Goal: Task Accomplishment & Management: Complete application form

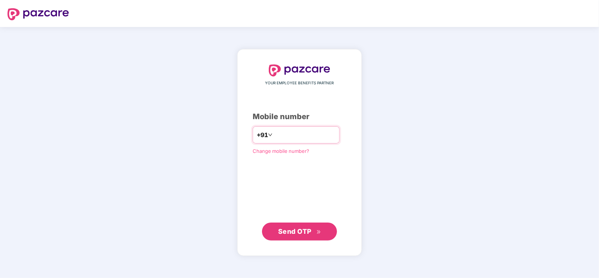
type input "**********"
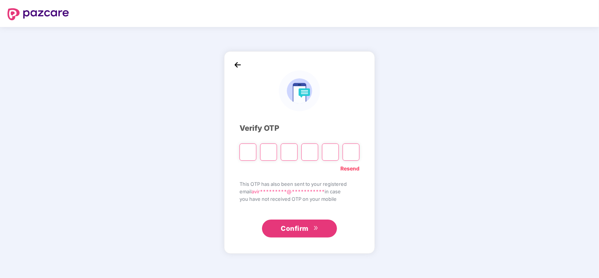
type input "*"
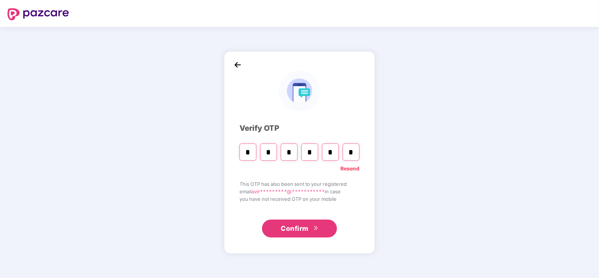
type input "*"
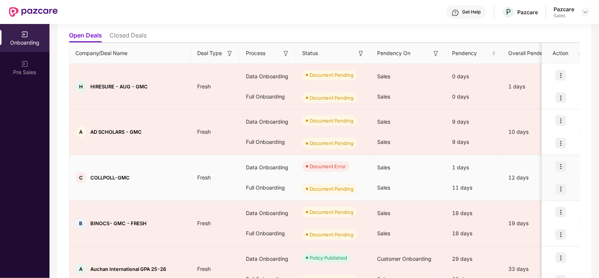
scroll to position [81, 0]
click at [565, 161] on img at bounding box center [561, 166] width 11 height 11
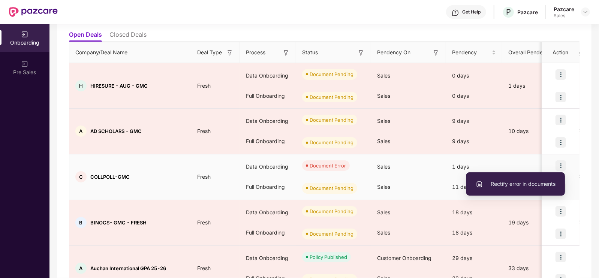
click at [517, 182] on span "Rectify error in documents" at bounding box center [516, 184] width 80 height 8
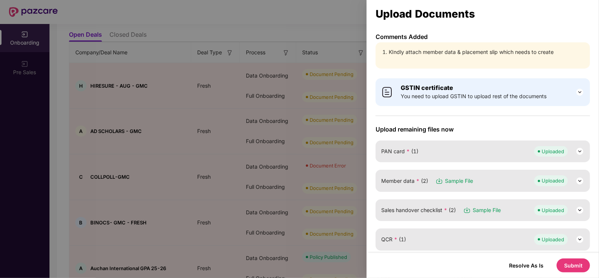
click at [445, 55] on li "KIndly attach member data & placement slip which needs to create" at bounding box center [487, 52] width 196 height 8
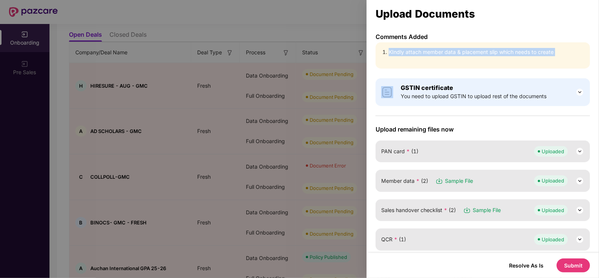
click at [445, 55] on li "KIndly attach member data & placement slip which needs to create" at bounding box center [487, 52] width 196 height 8
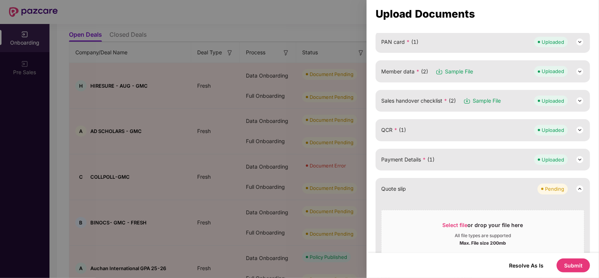
scroll to position [89, 0]
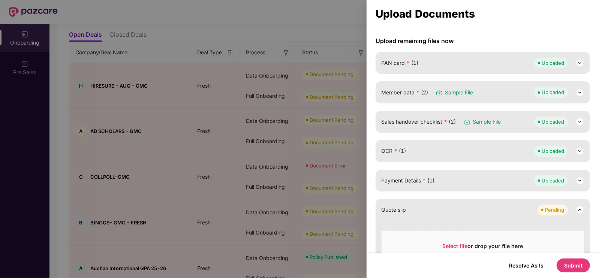
click at [12, 220] on div at bounding box center [299, 139] width 599 height 278
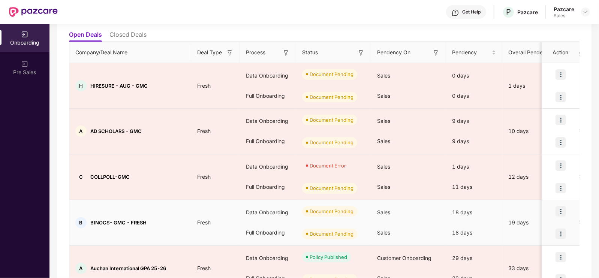
scroll to position [0, 0]
